Goal: Task Accomplishment & Management: Use online tool/utility

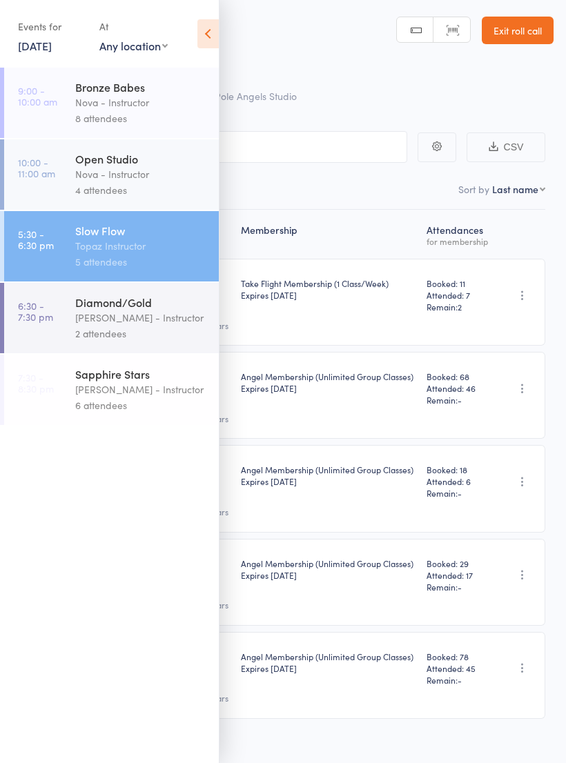
click at [146, 316] on div "[PERSON_NAME] - Instructor" at bounding box center [141, 318] width 132 height 16
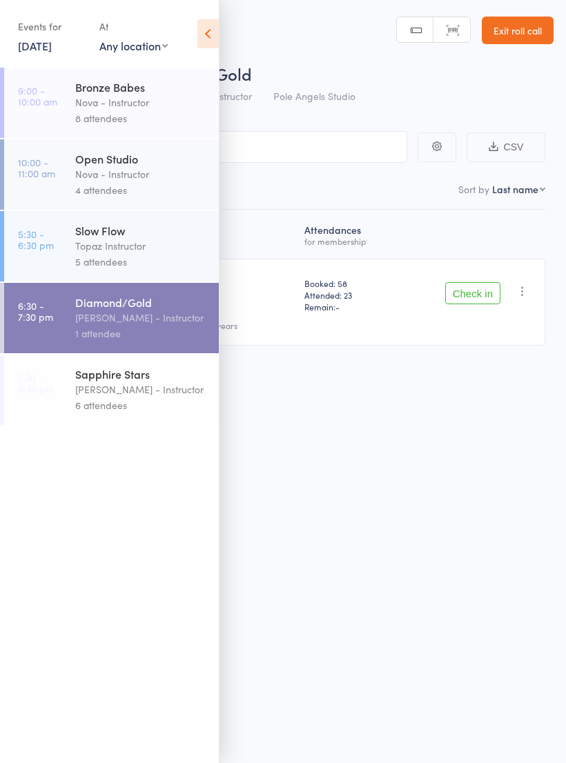
click at [208, 39] on icon at bounding box center [207, 33] width 21 height 29
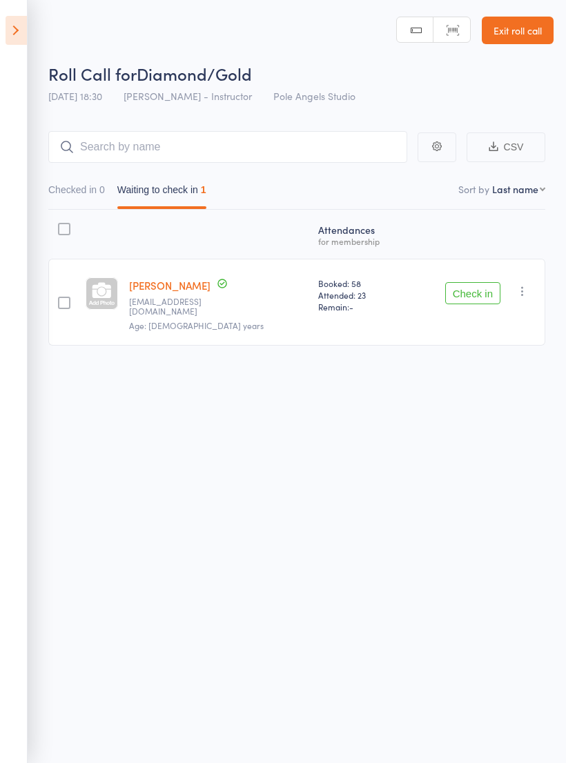
click at [21, 18] on icon at bounding box center [16, 30] width 21 height 29
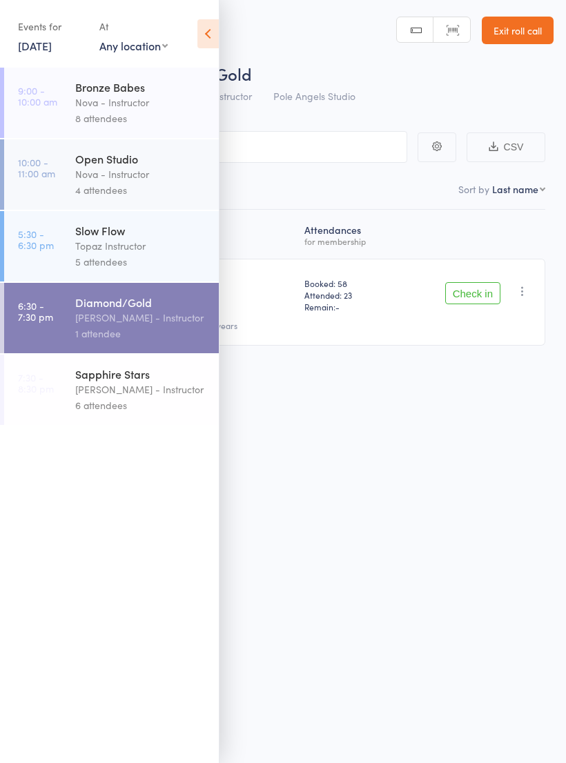
click at [127, 391] on div "[PERSON_NAME] - Instructor" at bounding box center [141, 389] width 132 height 16
click at [100, 229] on div "Slow Flow" at bounding box center [141, 230] width 132 height 15
click at [201, 34] on icon at bounding box center [207, 33] width 21 height 29
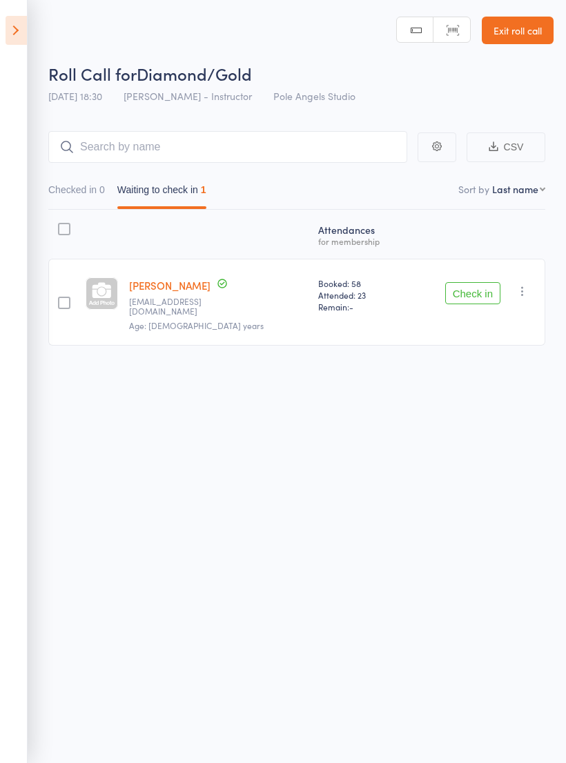
click at [10, 22] on icon at bounding box center [16, 30] width 21 height 29
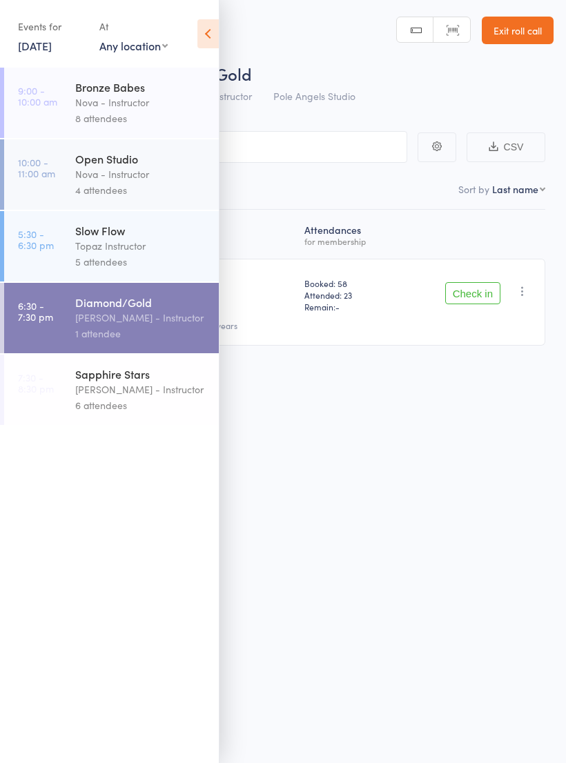
click at [137, 250] on div "Topaz Instructor" at bounding box center [141, 246] width 132 height 16
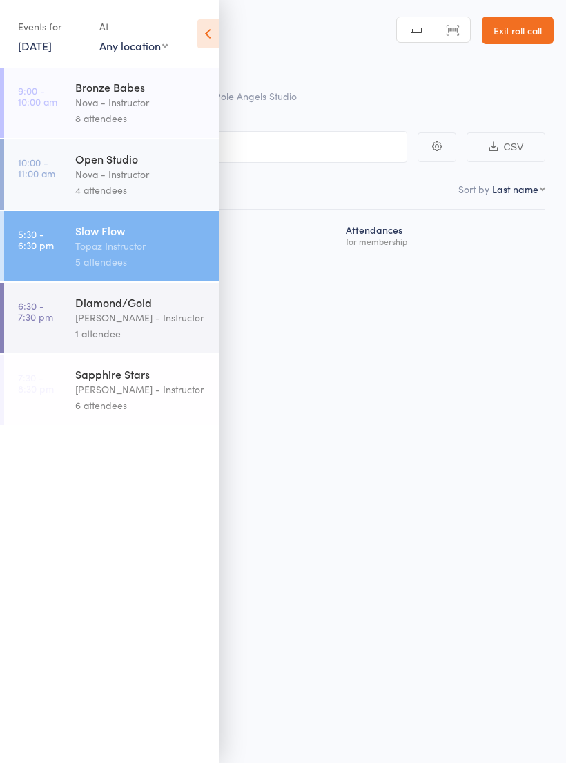
click at [204, 30] on icon at bounding box center [207, 33] width 21 height 29
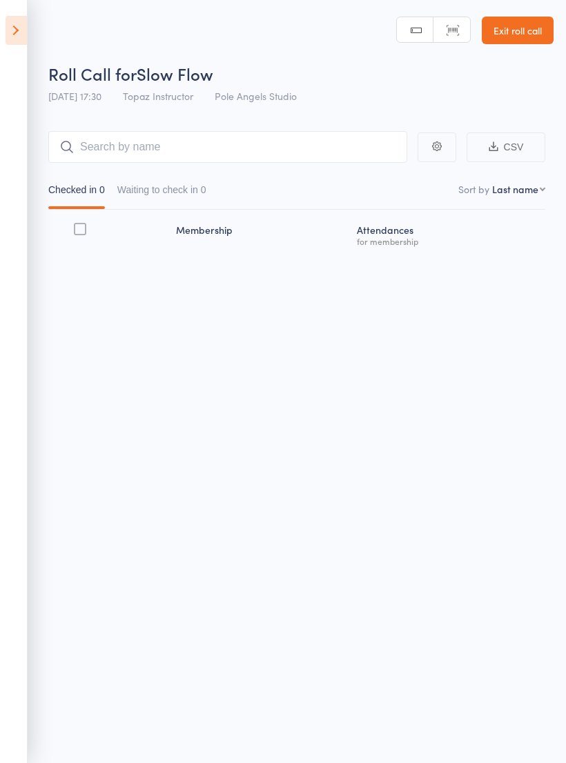
click at [19, 28] on icon at bounding box center [16, 30] width 21 height 29
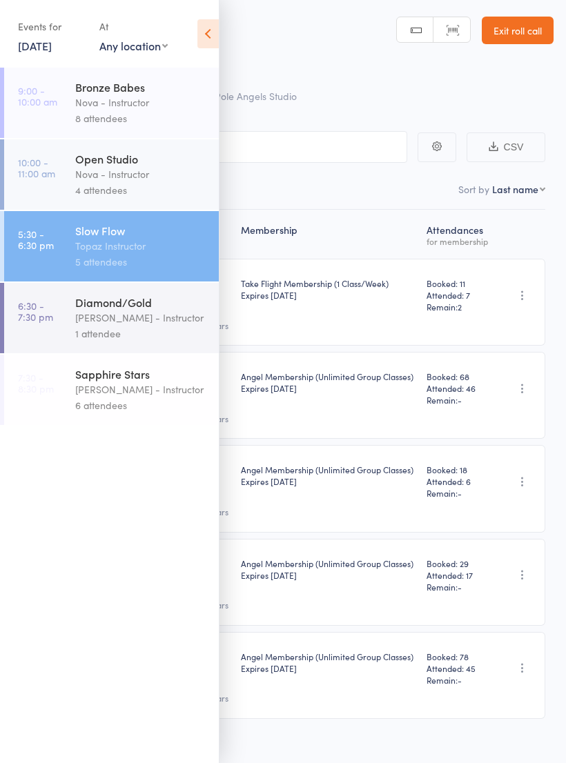
click at [212, 29] on icon at bounding box center [207, 33] width 21 height 29
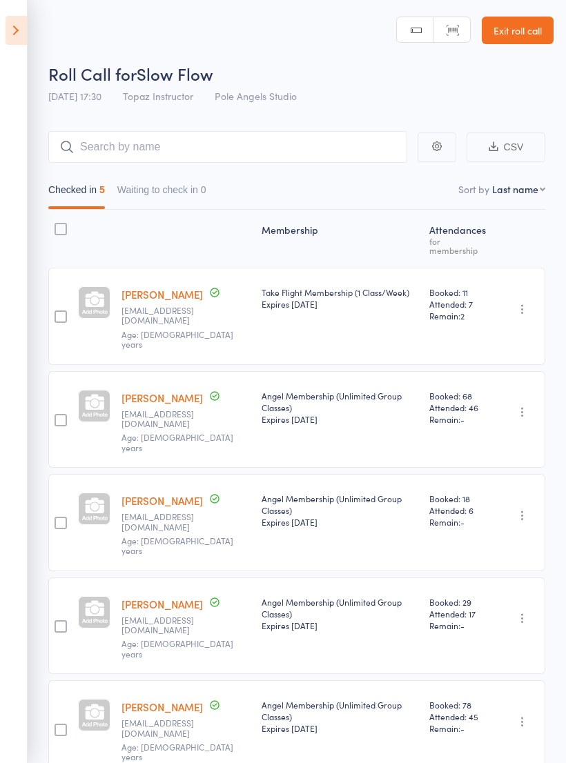
click at [16, 24] on icon at bounding box center [16, 30] width 21 height 29
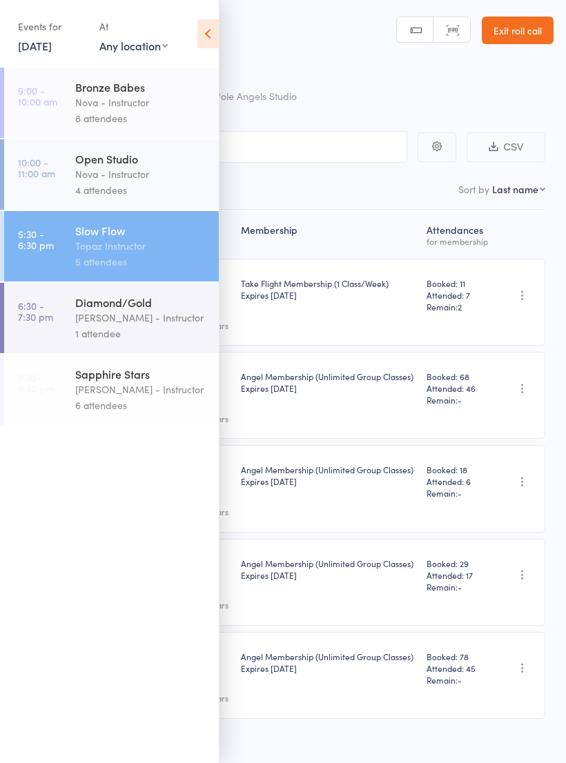
click at [125, 391] on div "[PERSON_NAME] - Instructor" at bounding box center [141, 389] width 132 height 16
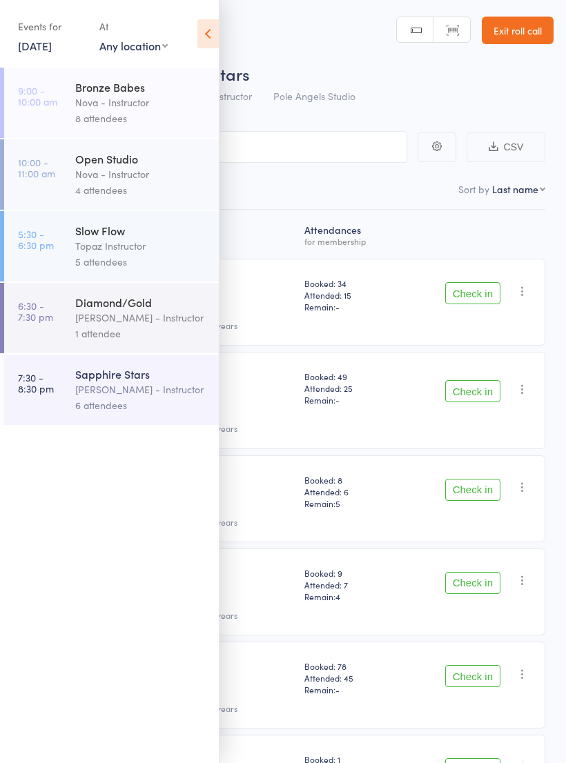
click at [212, 28] on icon at bounding box center [207, 33] width 21 height 29
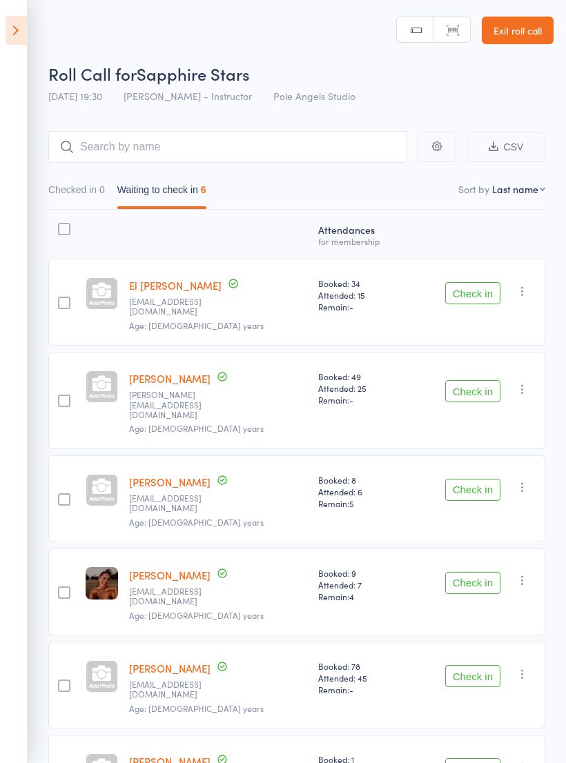
click at [23, 33] on icon at bounding box center [16, 30] width 21 height 29
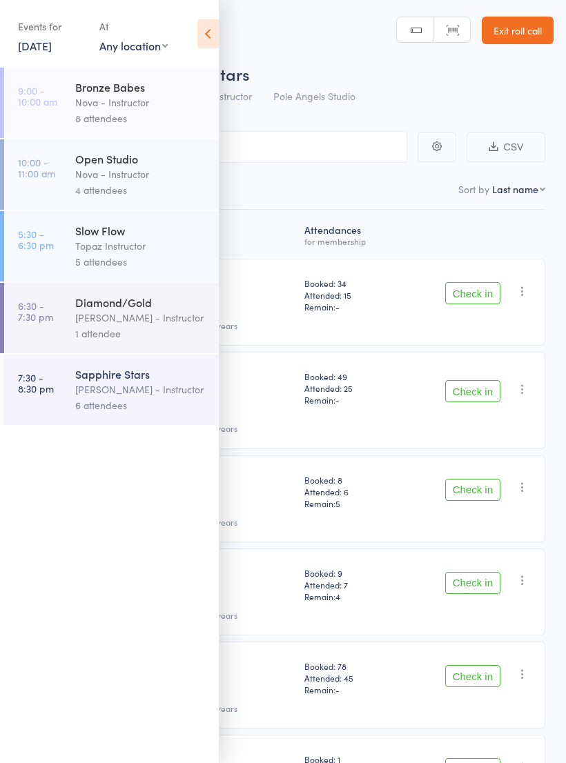
click at [155, 310] on div "Diamond/Gold" at bounding box center [141, 302] width 132 height 15
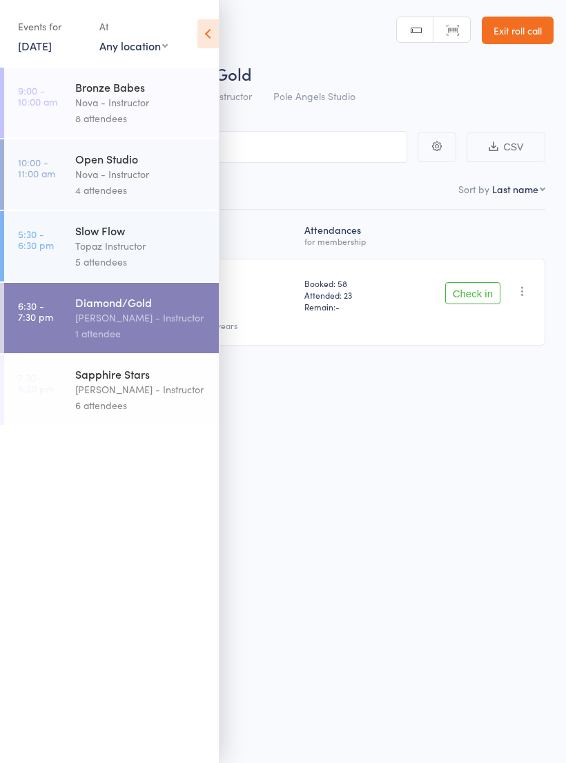
click at [210, 33] on icon at bounding box center [207, 33] width 21 height 29
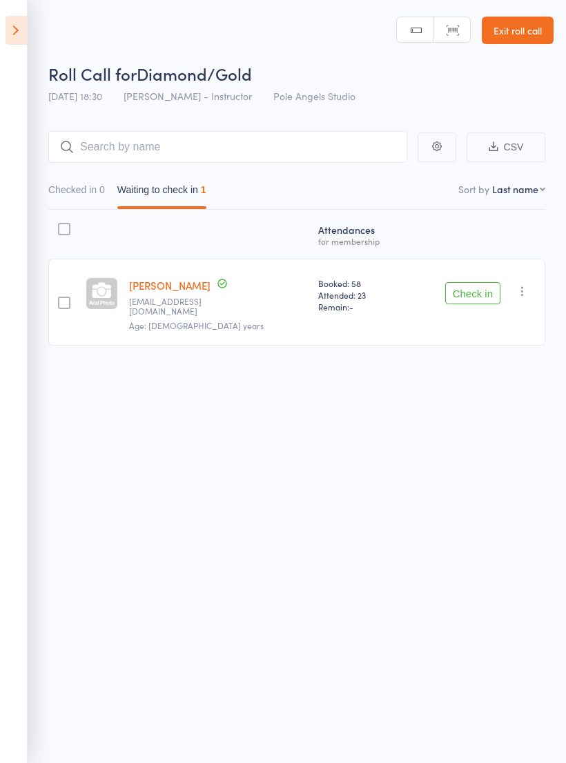
click at [476, 292] on button "Check in" at bounding box center [472, 293] width 55 height 22
